Goal: Task Accomplishment & Management: Manage account settings

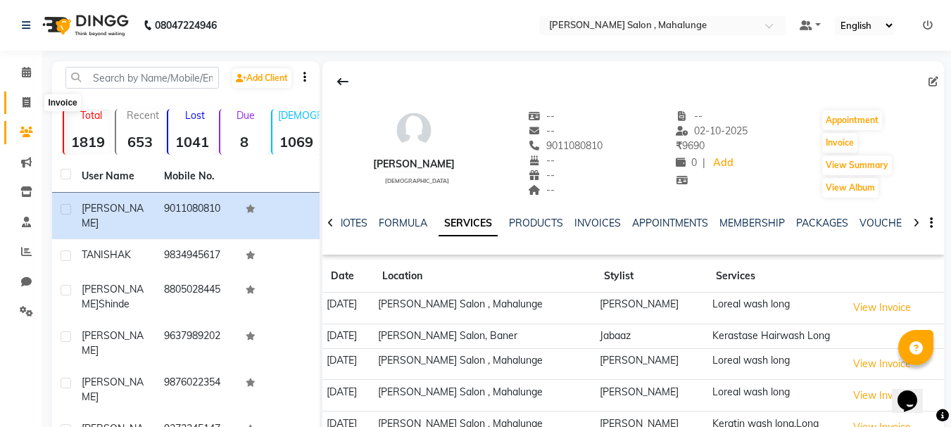
click at [20, 102] on span at bounding box center [26, 103] width 25 height 16
select select "7250"
select select "service"
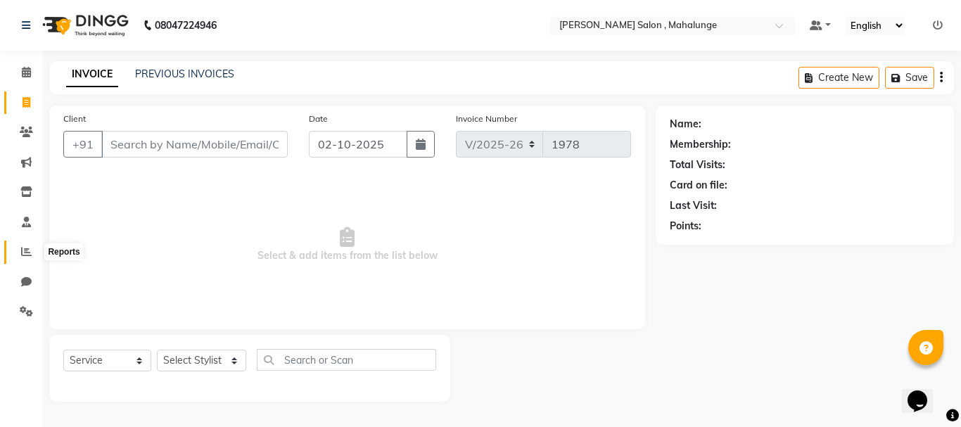
click at [20, 253] on span at bounding box center [26, 252] width 25 height 16
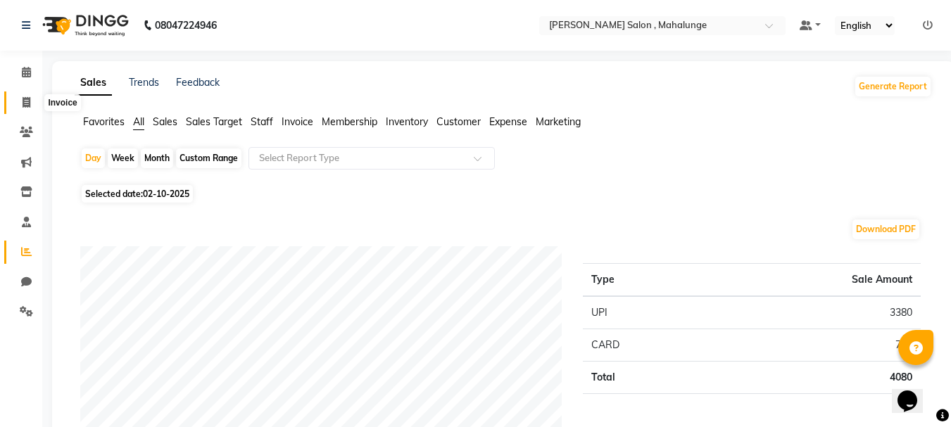
click at [23, 102] on icon at bounding box center [27, 102] width 8 height 11
select select "7250"
select select "service"
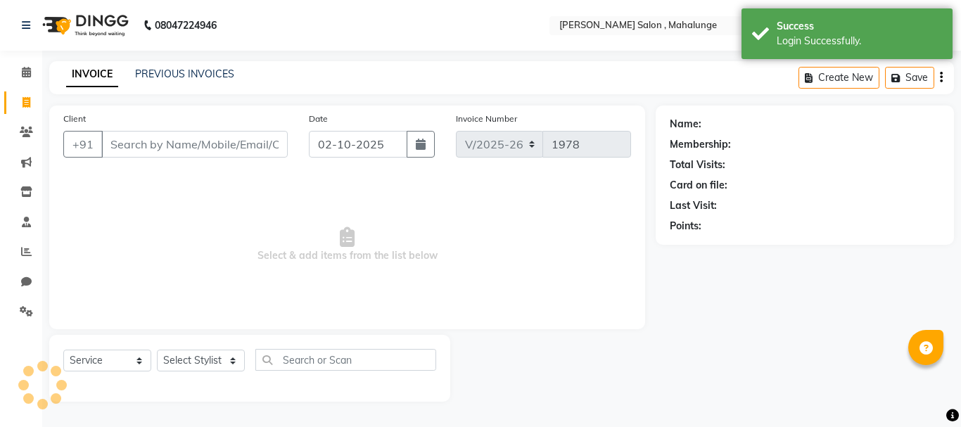
select select "7250"
select select "service"
click at [27, 315] on icon at bounding box center [26, 311] width 13 height 11
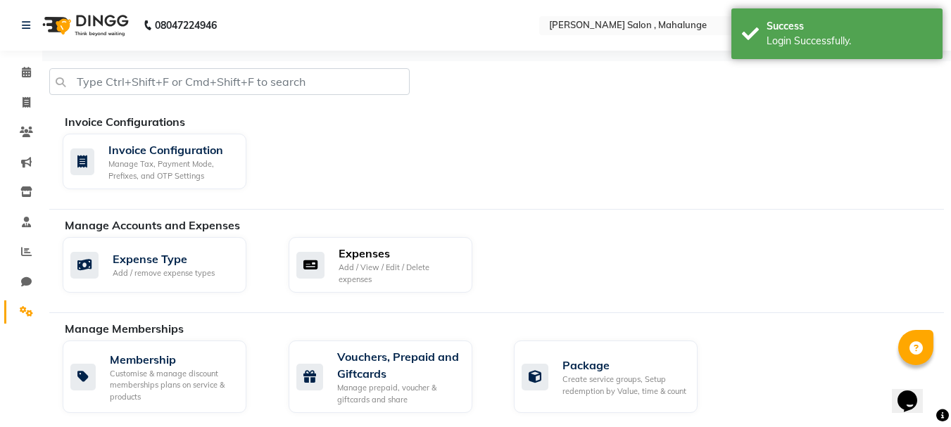
drag, startPoint x: 424, startPoint y: 262, endPoint x: 796, endPoint y: 89, distance: 409.9
click at [424, 262] on div "Add / View / Edit / Delete expenses" at bounding box center [399, 273] width 122 height 23
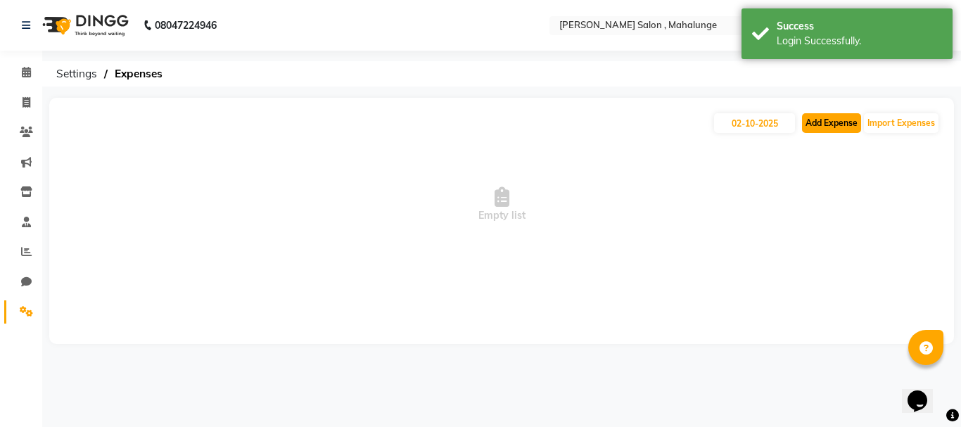
click at [836, 123] on button "Add Expense" at bounding box center [831, 123] width 59 height 20
select select "1"
select select "6338"
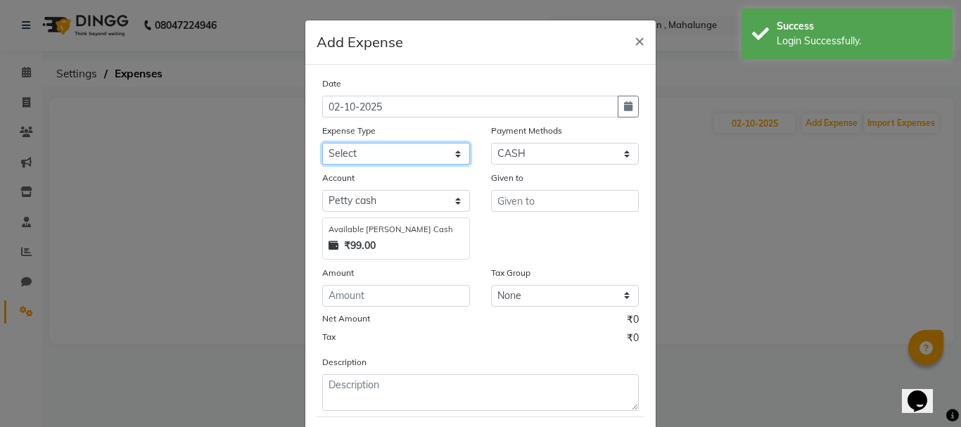
click at [430, 146] on select "Select Advance Salary Amezon parcel Bank charges birthday cake BLINKIT Car main…" at bounding box center [396, 154] width 148 height 22
select select "18216"
click at [322, 143] on select "Select Advance Salary Amezon parcel Bank charges birthday cake BLINKIT Car main…" at bounding box center [396, 154] width 148 height 22
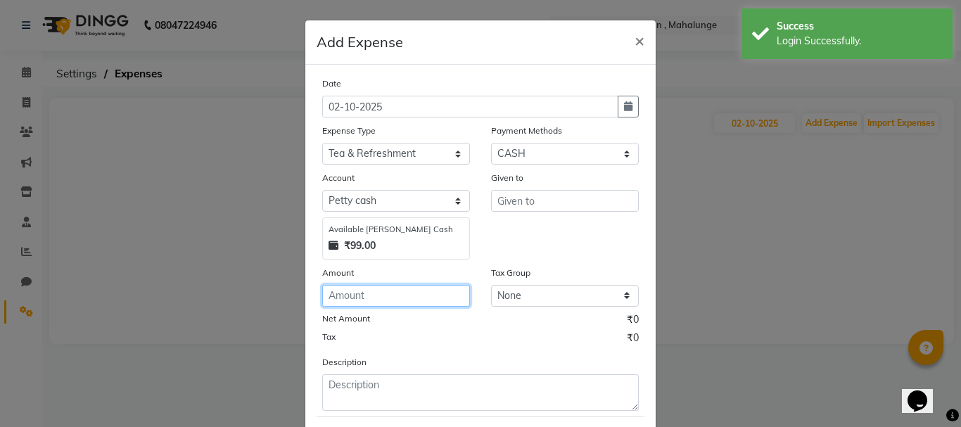
click at [447, 301] on input "number" at bounding box center [396, 296] width 148 height 22
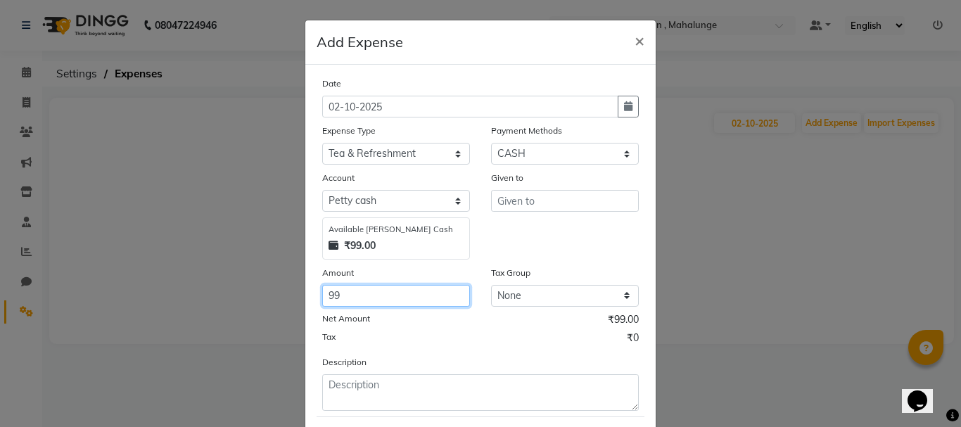
type input "99"
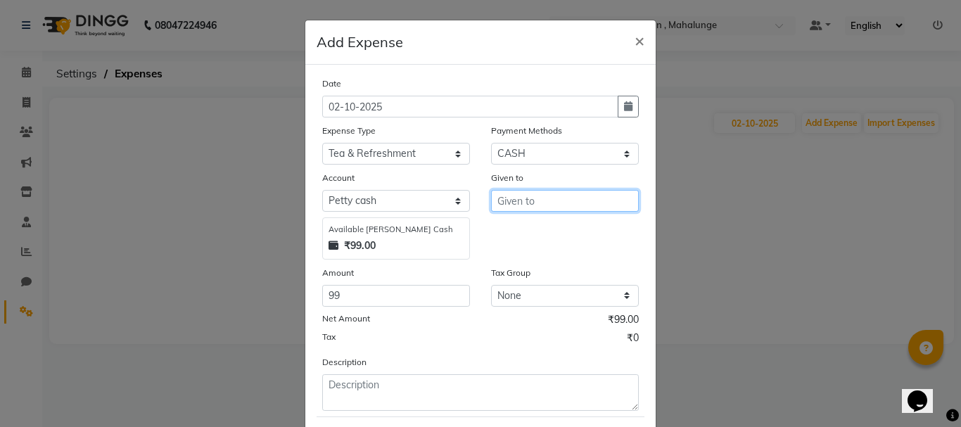
click at [535, 194] on input "text" at bounding box center [565, 201] width 148 height 22
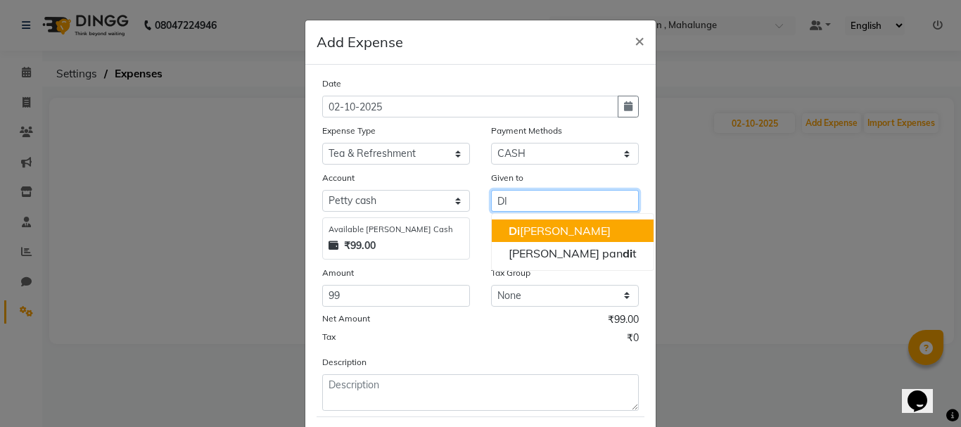
click at [543, 230] on ngb-highlight "Di pak subhash ambhore" at bounding box center [560, 231] width 102 height 14
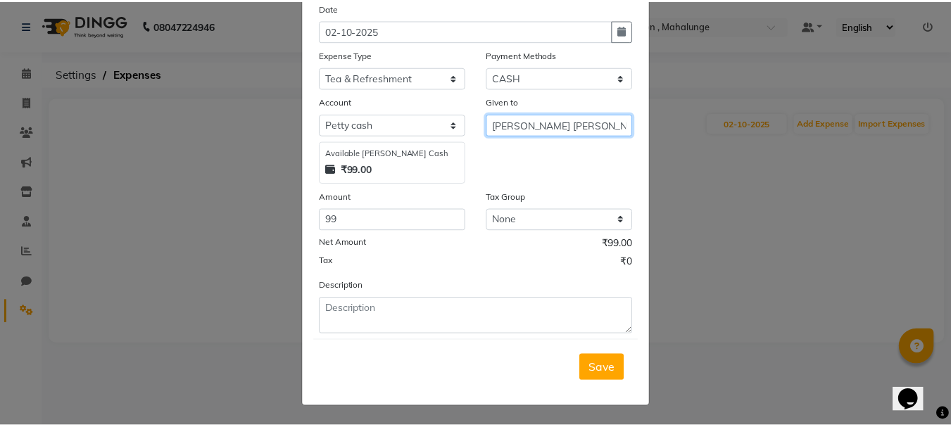
scroll to position [77, 0]
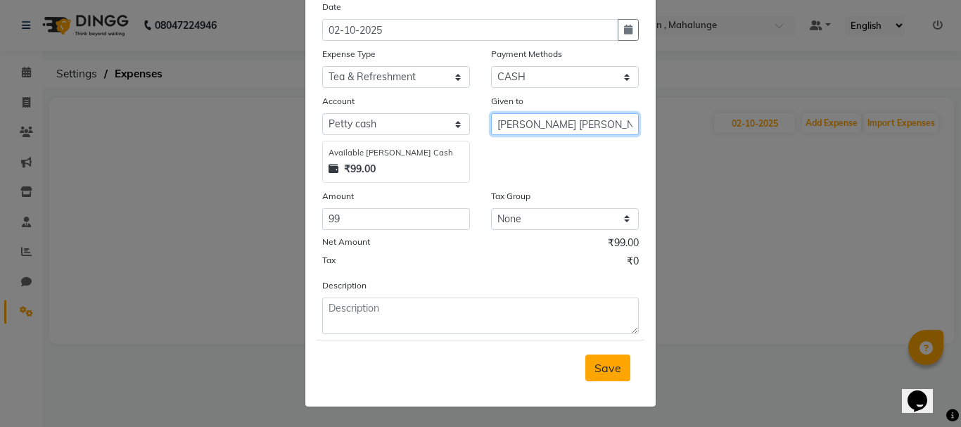
type input "[PERSON_NAME] [PERSON_NAME]"
click at [607, 365] on span "Save" at bounding box center [608, 368] width 27 height 14
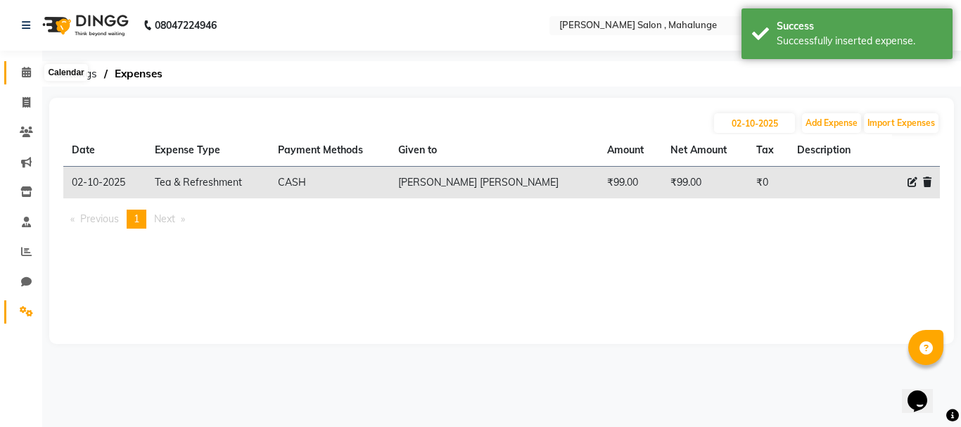
click at [23, 76] on icon at bounding box center [26, 72] width 9 height 11
